Goal: Information Seeking & Learning: Compare options

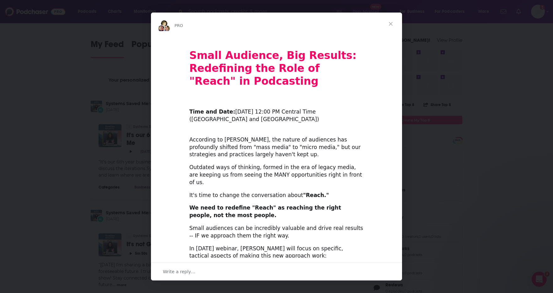
click at [391, 24] on span "Close" at bounding box center [390, 24] width 23 height 23
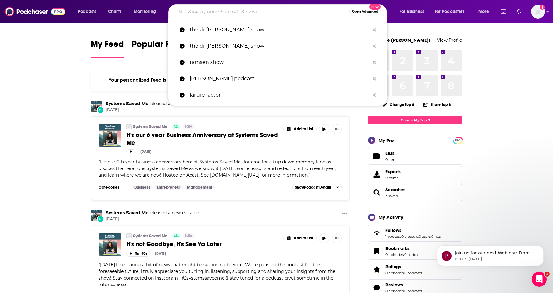
click at [245, 10] on input "Search podcasts, credits, & more..." at bounding box center [267, 12] width 164 height 10
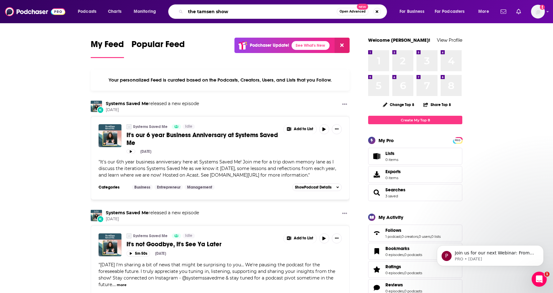
type input "the tamsen show"
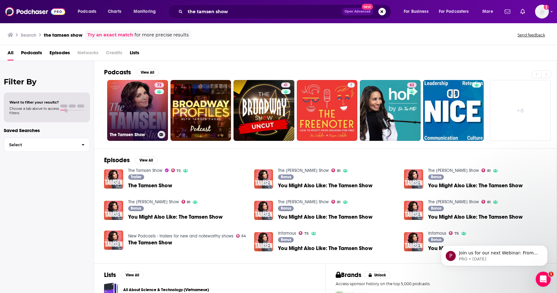
click at [139, 126] on link "72 The Tamsen Show" at bounding box center [137, 110] width 61 height 61
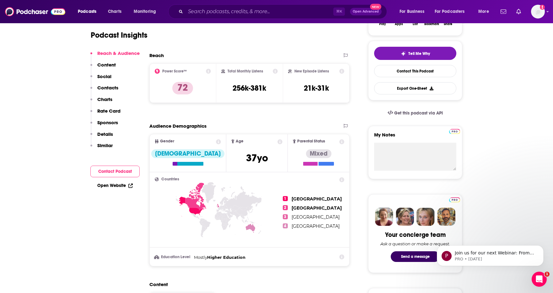
scroll to position [70, 0]
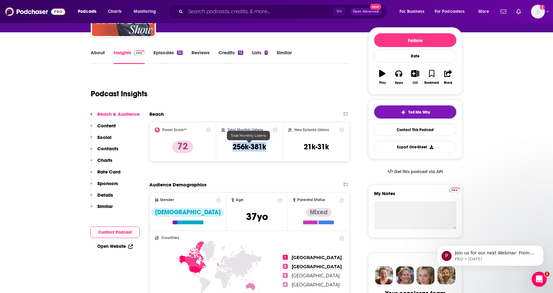
drag, startPoint x: 231, startPoint y: 146, endPoint x: 265, endPoint y: 146, distance: 34.2
click at [265, 146] on div "Total Monthly Listens 256k-381k" at bounding box center [249, 141] width 57 height 29
copy h3 "256k-381k"
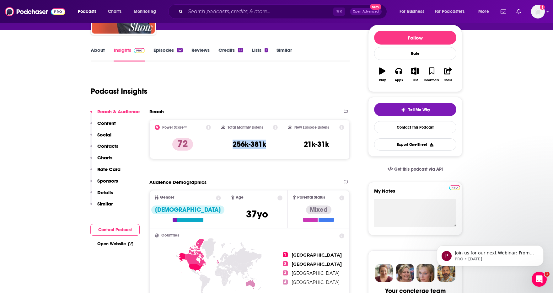
scroll to position [74, 0]
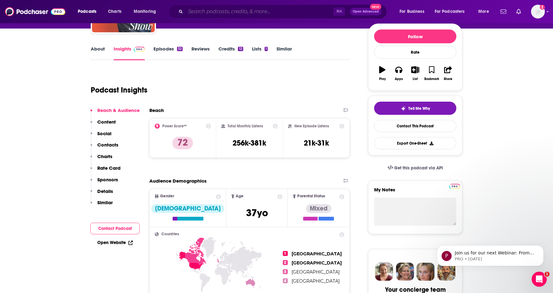
click at [296, 16] on input "Search podcasts, credits, & more..." at bounding box center [259, 12] width 148 height 10
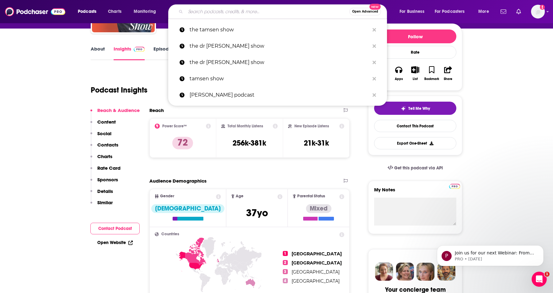
paste input "My So-Called Midlife with [PERSON_NAME]"
type input "My So-Called Midlife with [PERSON_NAME]"
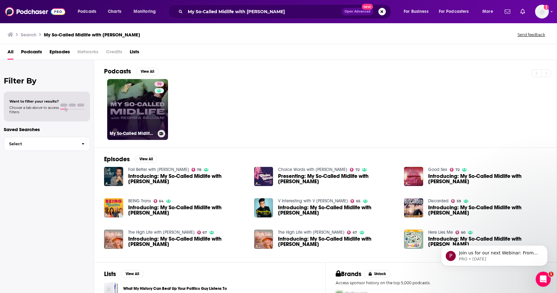
click at [139, 110] on link "70 My So-Called Midlife with [PERSON_NAME]" at bounding box center [137, 109] width 61 height 61
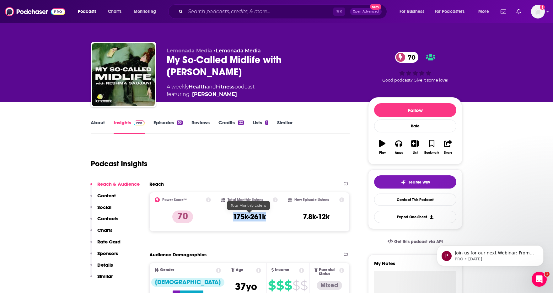
drag, startPoint x: 231, startPoint y: 215, endPoint x: 265, endPoint y: 215, distance: 34.2
click at [265, 215] on div "Total Monthly Listens 175k-261k" at bounding box center [249, 211] width 57 height 29
copy h3 "175k-261k"
